Goal: Task Accomplishment & Management: Complete application form

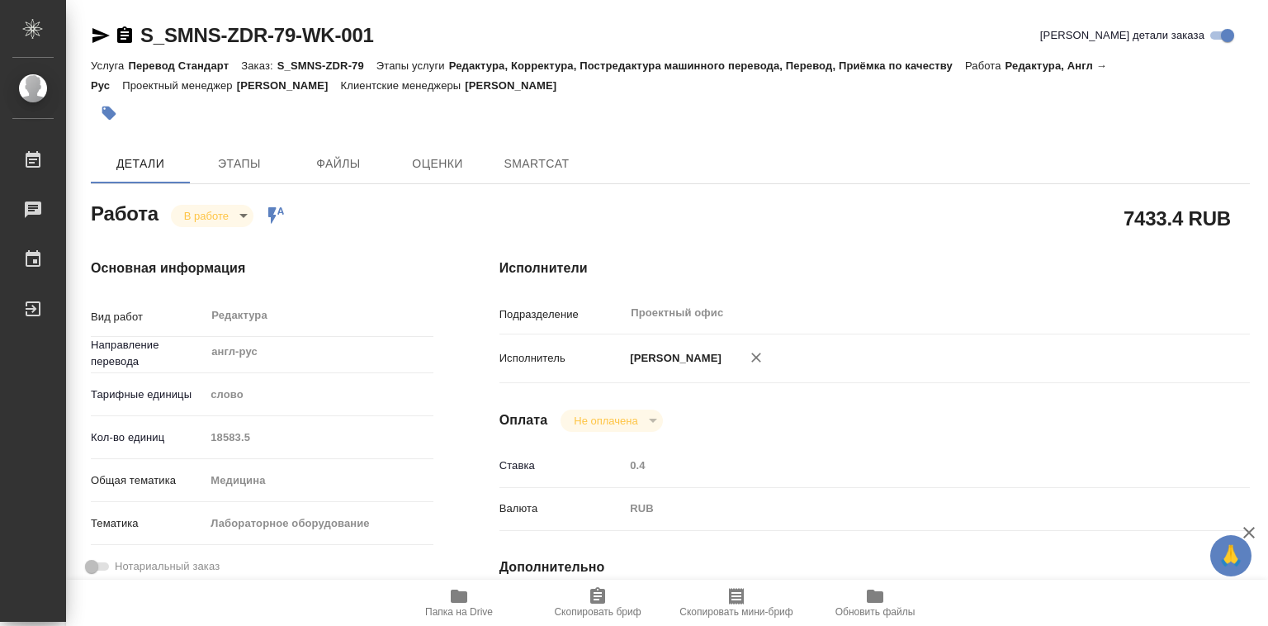
type textarea "x"
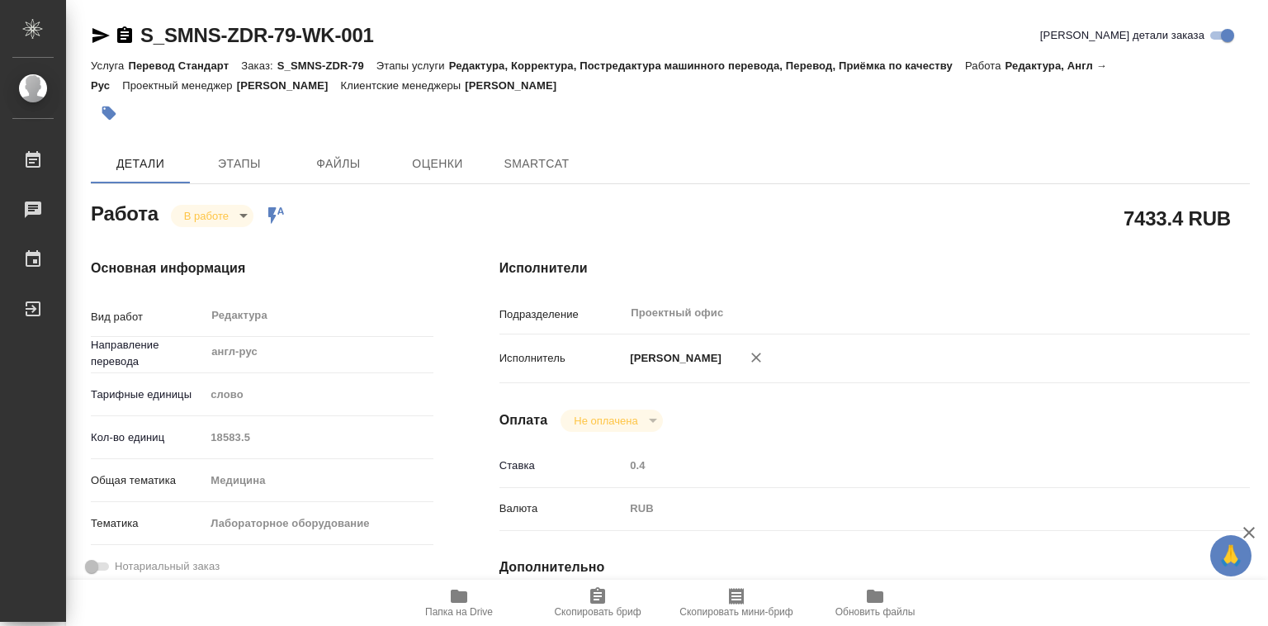
type textarea "x"
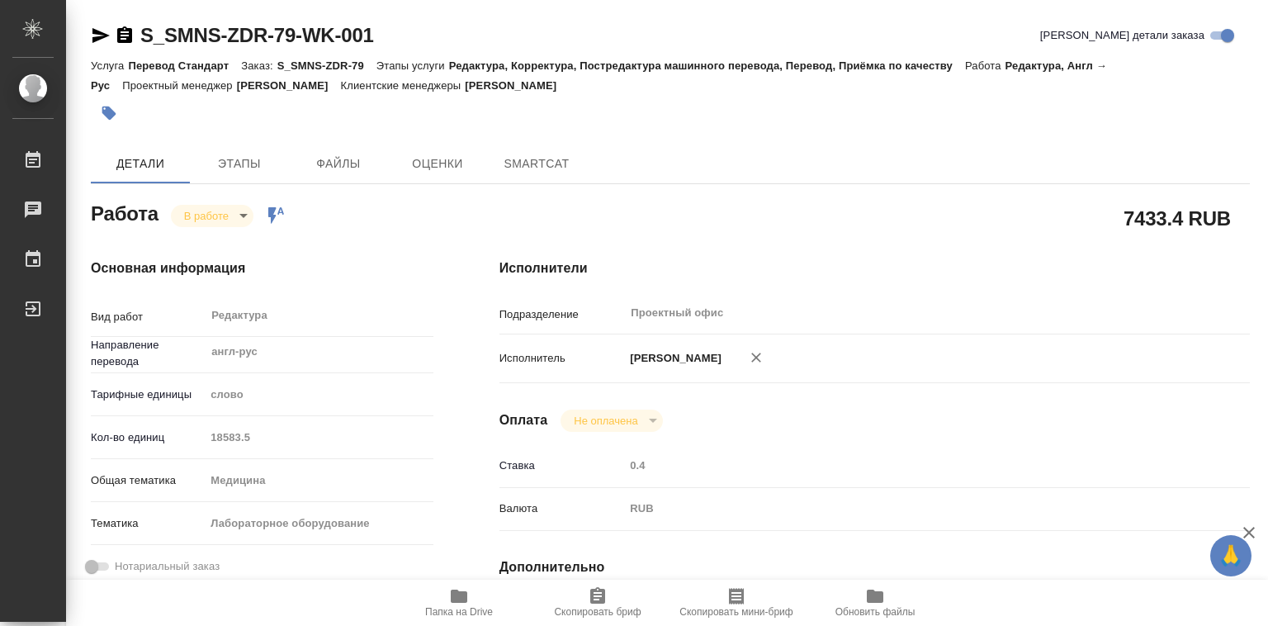
type textarea "x"
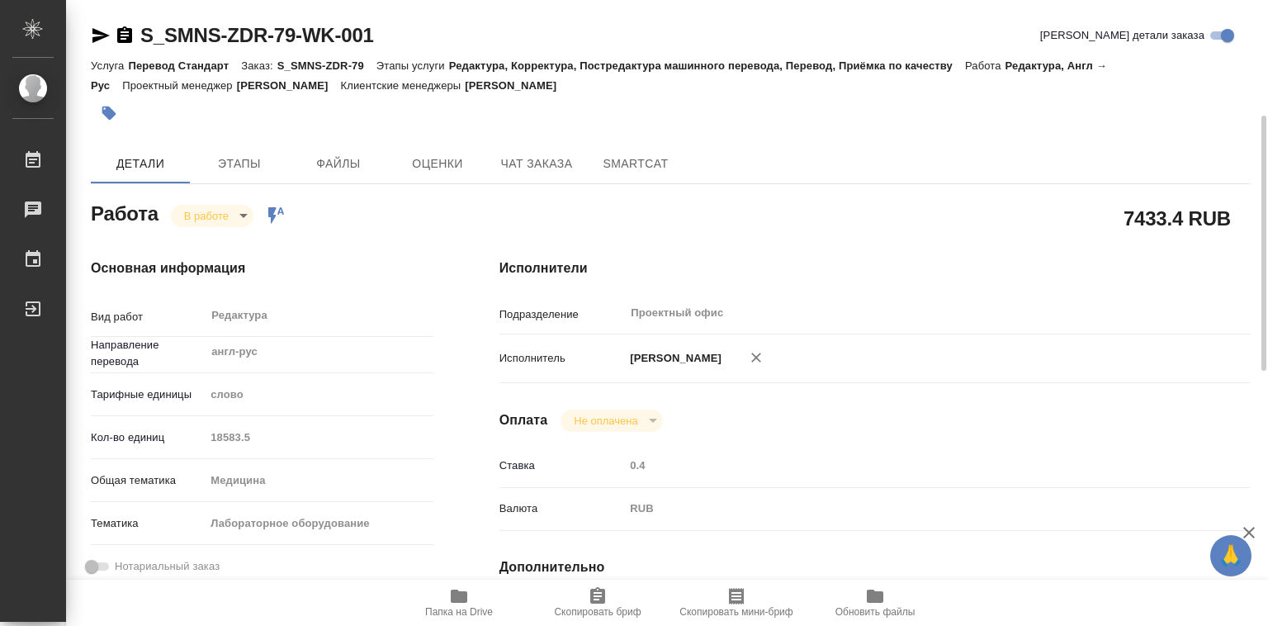
scroll to position [330, 0]
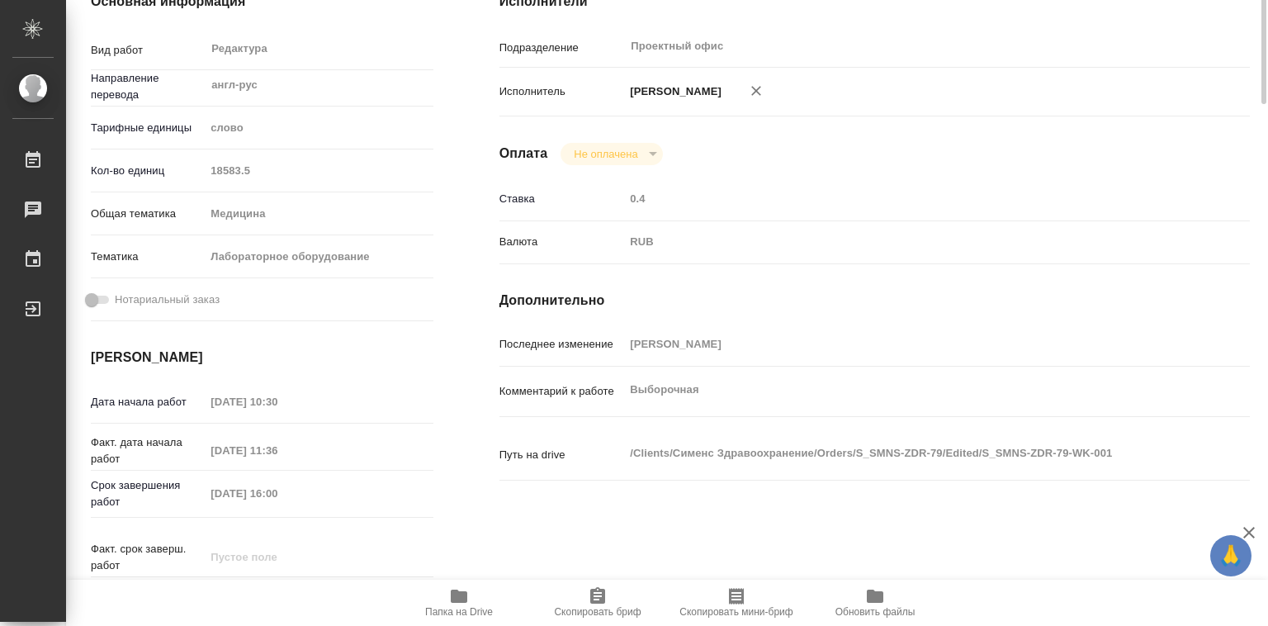
type textarea "x"
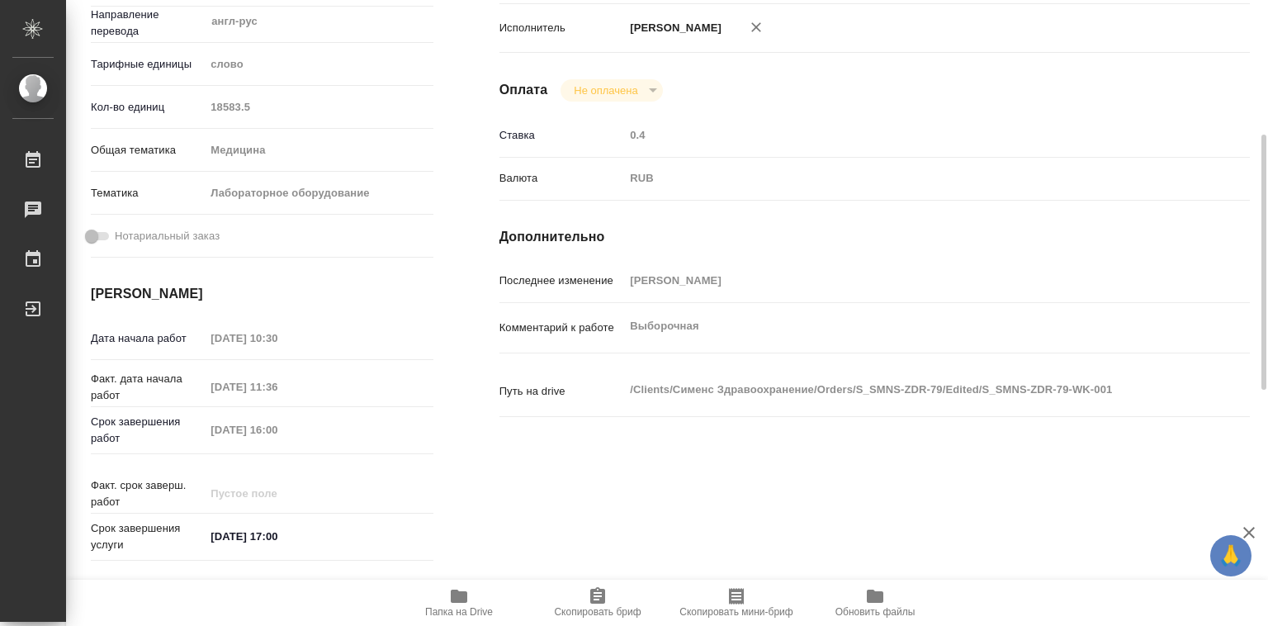
type textarea "x"
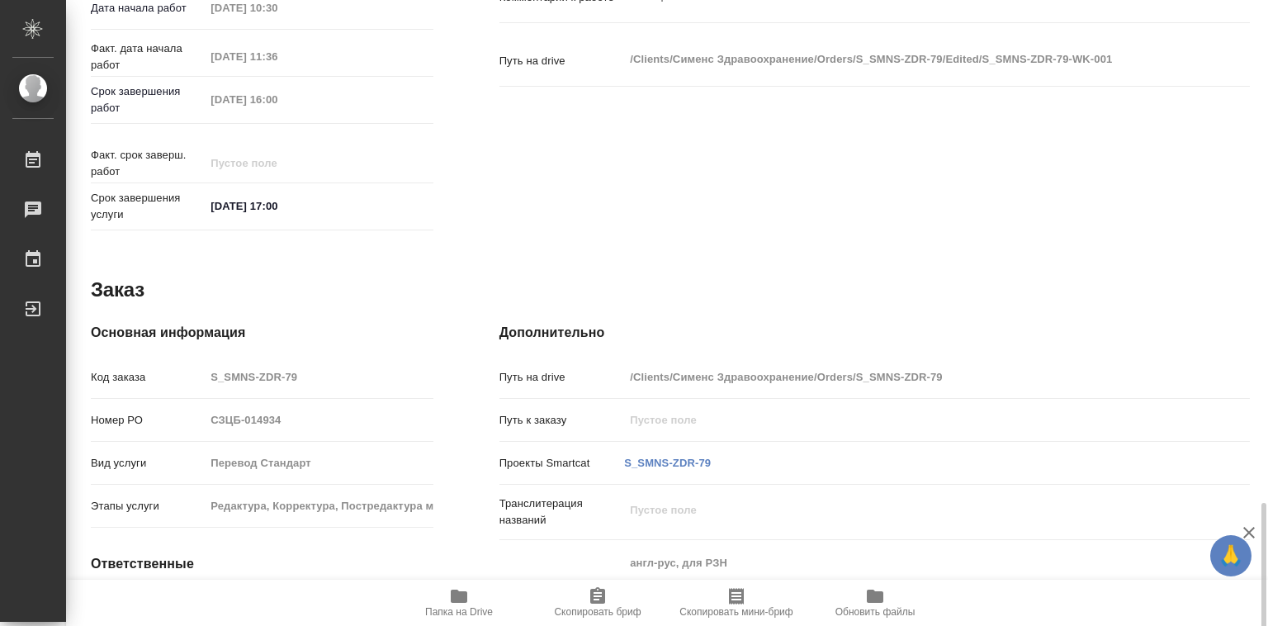
scroll to position [905, 0]
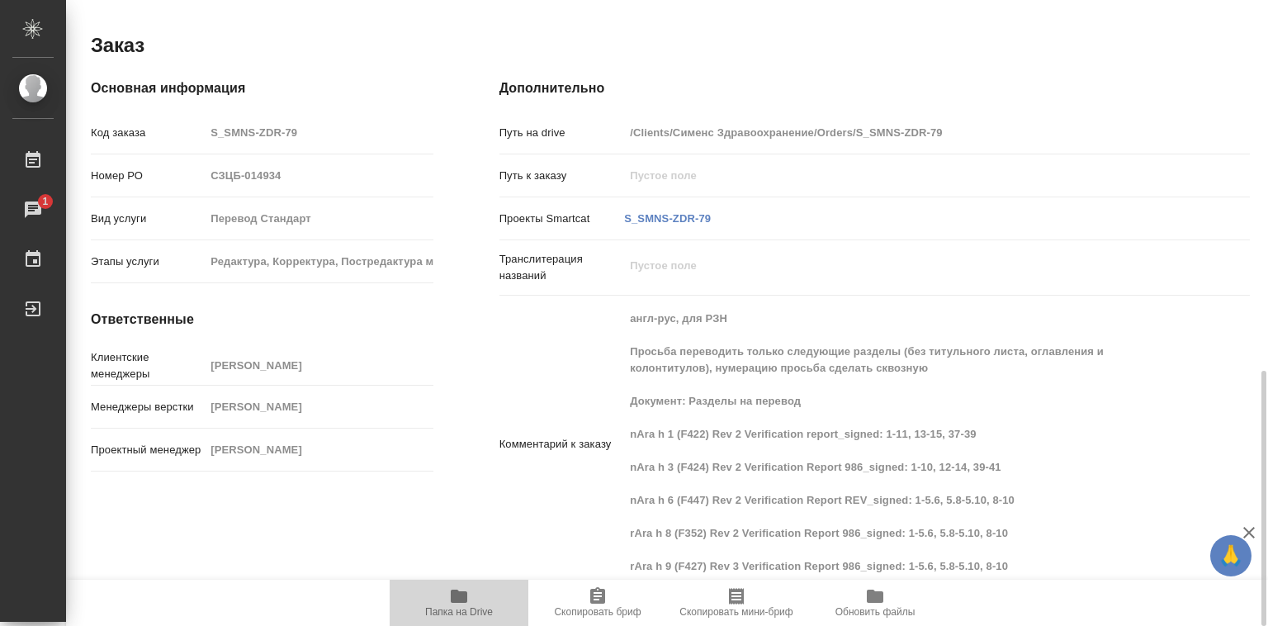
click at [453, 595] on icon "button" at bounding box center [459, 595] width 17 height 13
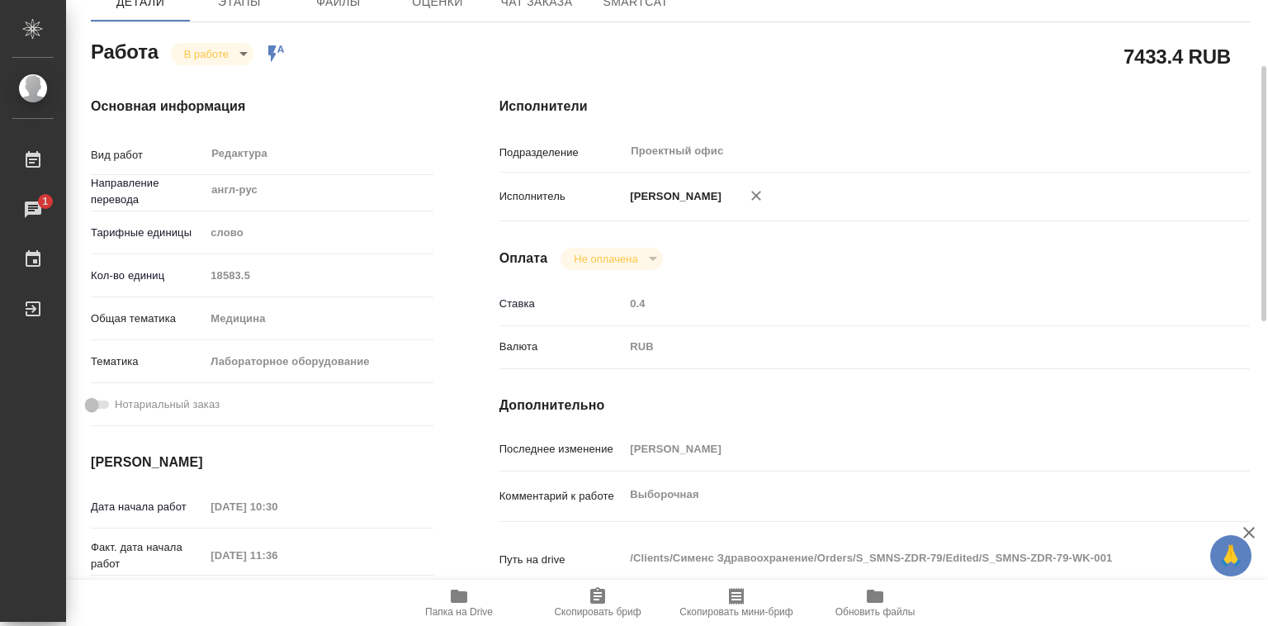
scroll to position [0, 0]
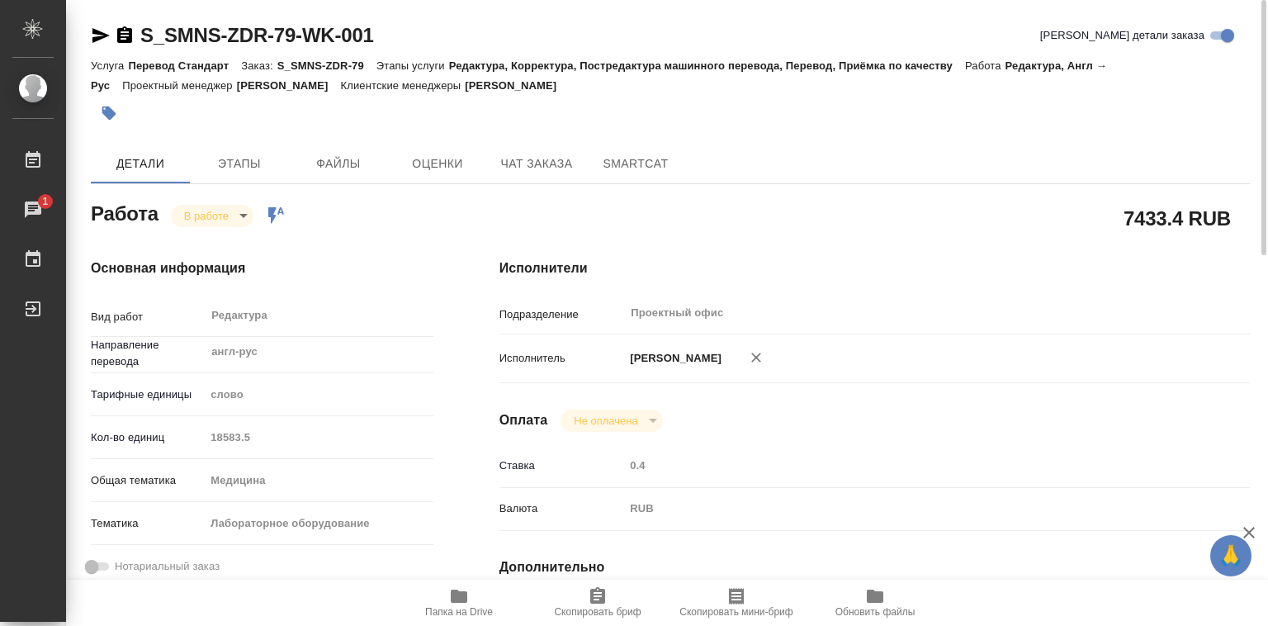
click at [238, 209] on body "🙏 .cls-1 fill:#fff; AWATERA [PERSON_NAME]lebedeva Работы 1 Чаты График Выйти S_…" at bounding box center [634, 313] width 1268 height 626
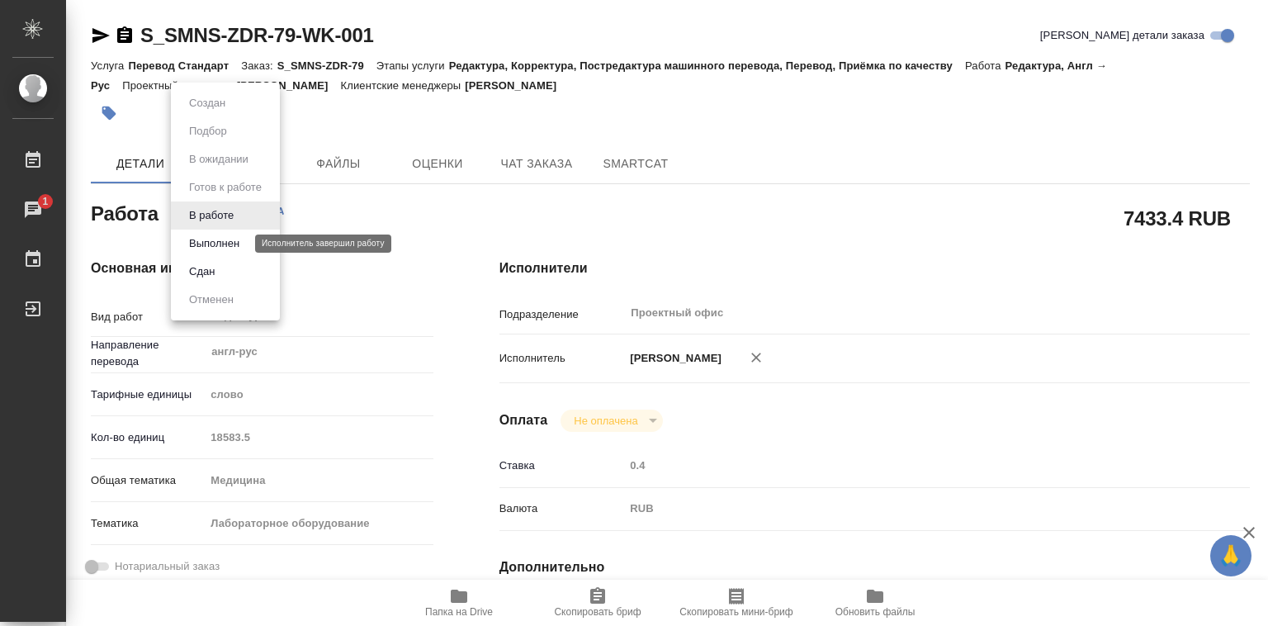
click at [228, 241] on button "Выполнен" at bounding box center [214, 243] width 60 height 18
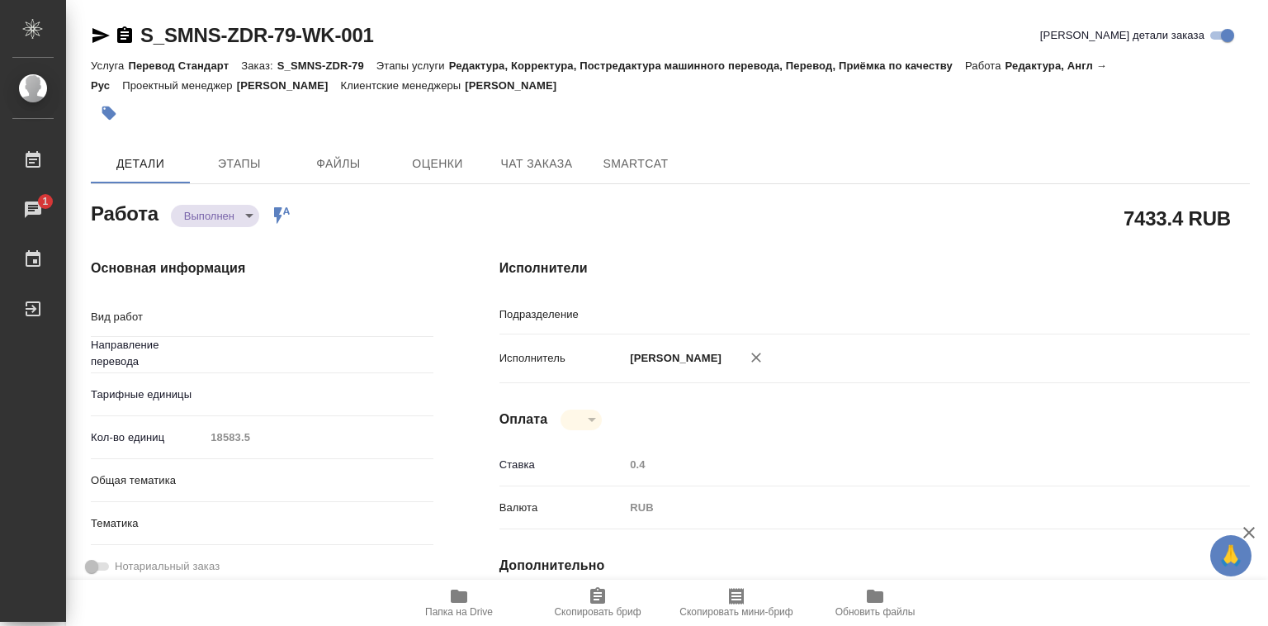
type textarea "x"
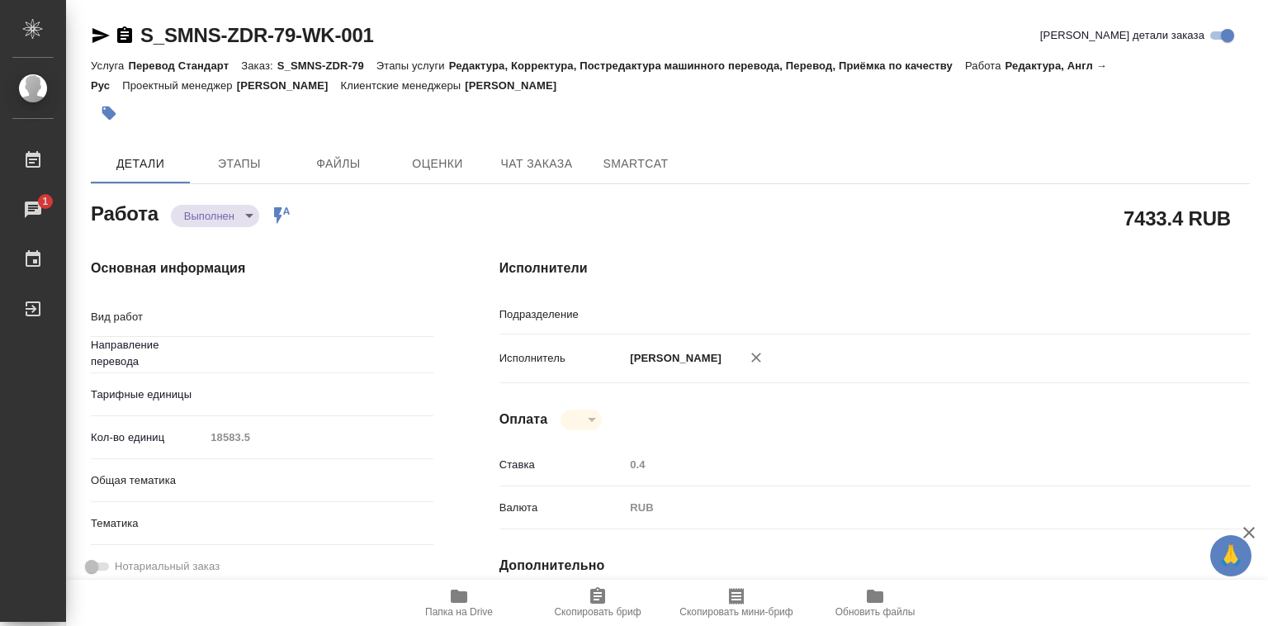
type textarea "x"
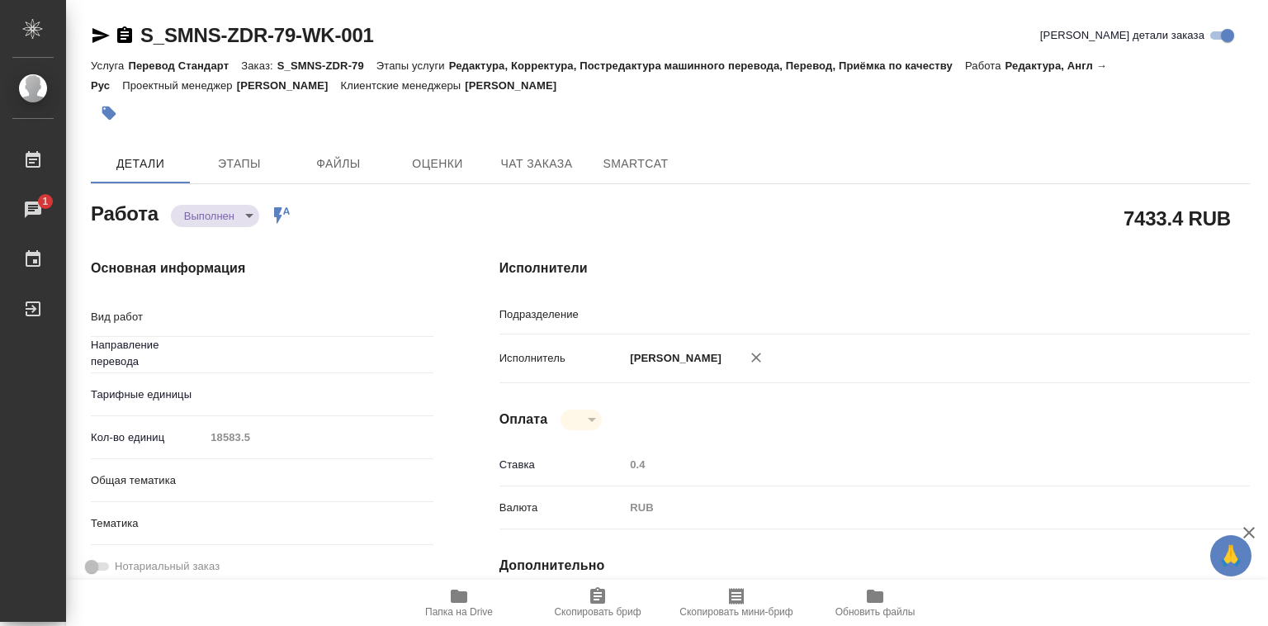
type textarea "x"
type input "англ-рус"
type input "Проектный офис"
type textarea "Редактура"
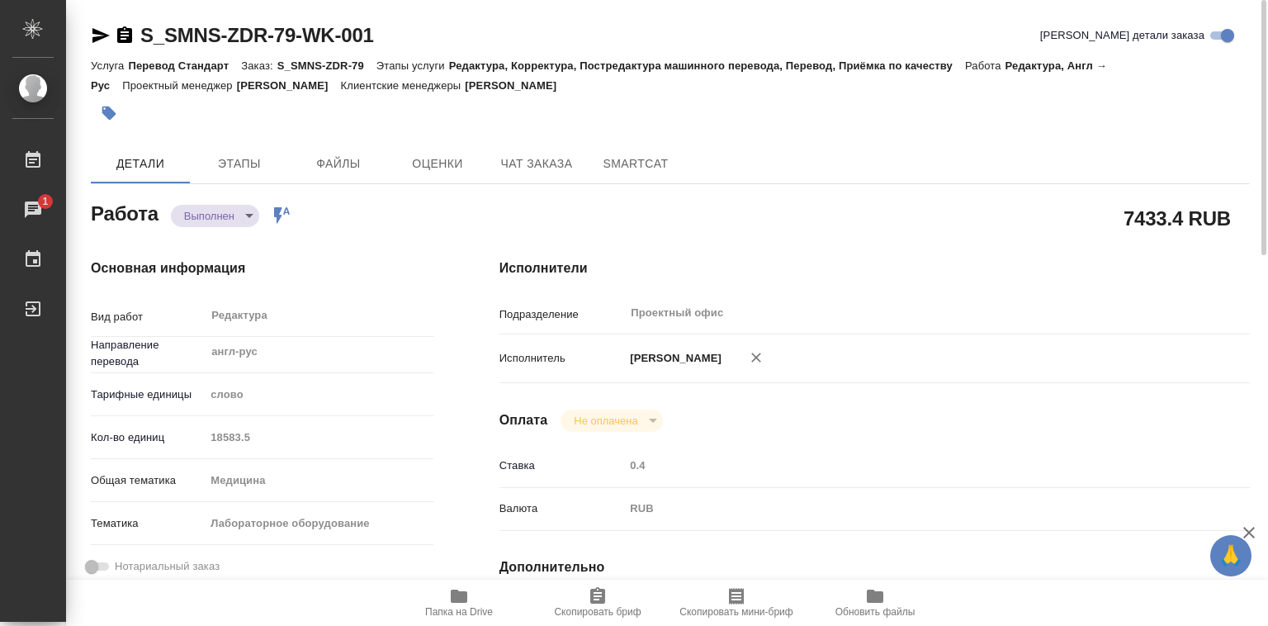
type textarea "x"
